Goal: Task Accomplishment & Management: Manage account settings

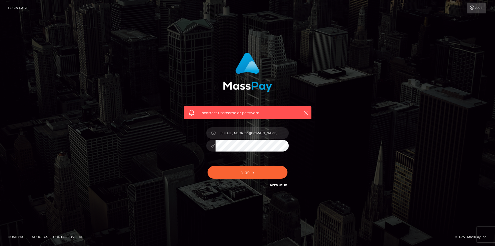
drag, startPoint x: 208, startPoint y: 132, endPoint x: 150, endPoint y: 132, distance: 58.0
click at [150, 133] on div "Incorrect username or password. [EMAIL_ADDRESS][DOMAIN_NAME]" at bounding box center [248, 123] width 294 height 148
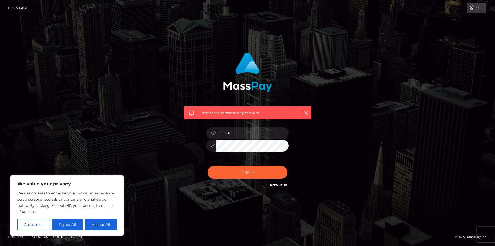
type input "bunilla"
click at [208, 166] on button "Sign in" at bounding box center [248, 172] width 80 height 13
click at [373, 117] on div "Incorrect username or password. [GEOGRAPHIC_DATA]" at bounding box center [248, 123] width 294 height 148
click at [309, 110] on div "Incorrect username or password." at bounding box center [248, 112] width 128 height 13
click at [308, 112] on icon "button" at bounding box center [305, 112] width 5 height 5
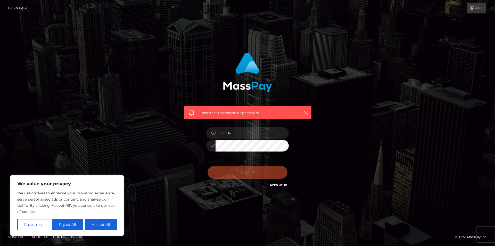
click at [305, 113] on icon "button" at bounding box center [305, 112] width 5 height 5
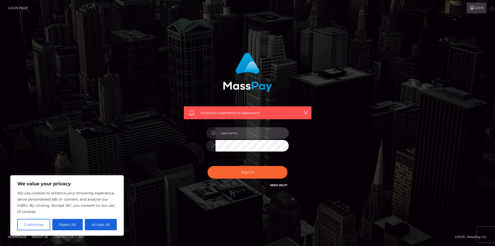
type input "[EMAIL_ADDRESS][DOMAIN_NAME]"
click at [253, 134] on input "[EMAIL_ADDRESS][DOMAIN_NAME]" at bounding box center [252, 133] width 73 height 12
